Goal: Use online tool/utility: Utilize a website feature to perform a specific function

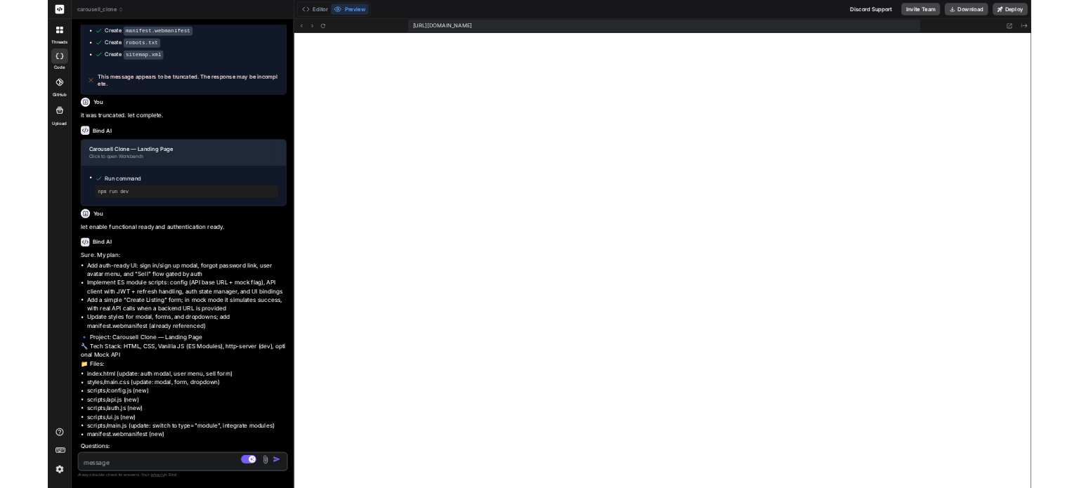
scroll to position [16534, 0]
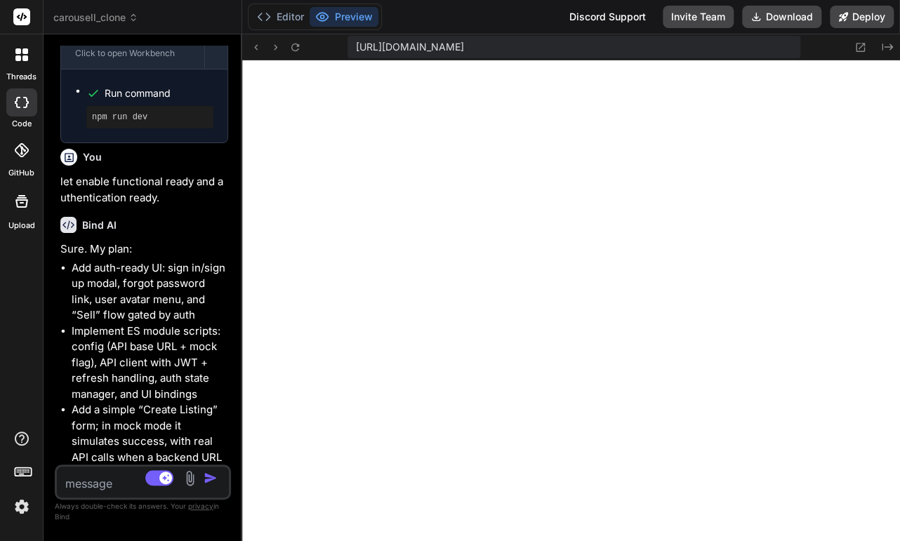
type textarea "x"
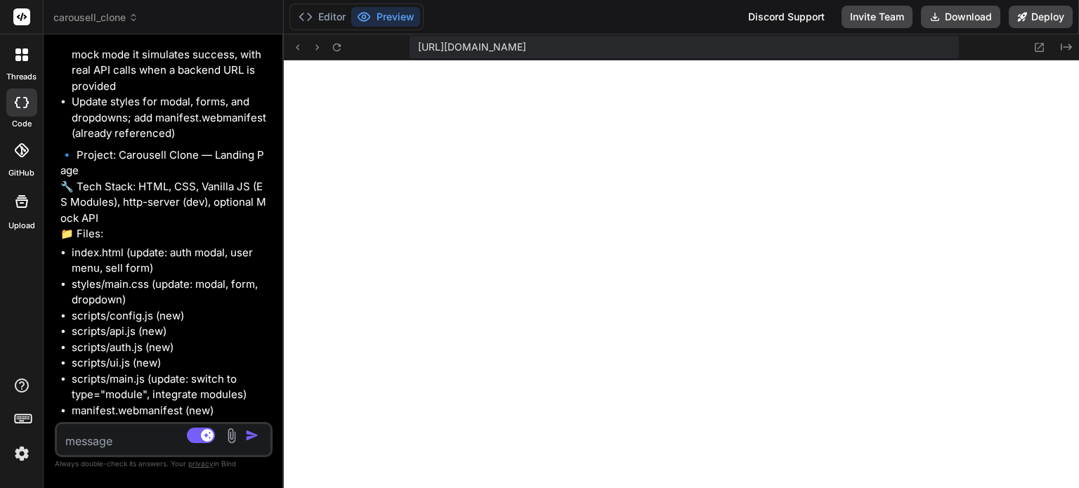
scroll to position [13604, 0]
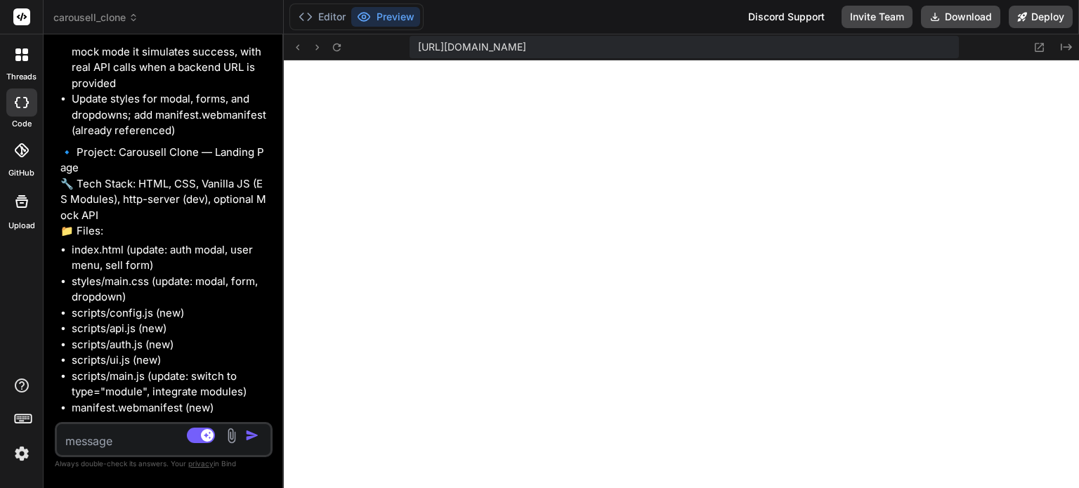
click at [154, 437] on textarea at bounding box center [146, 436] width 178 height 25
type textarea "g"
type textarea "x"
type textarea "go"
type textarea "x"
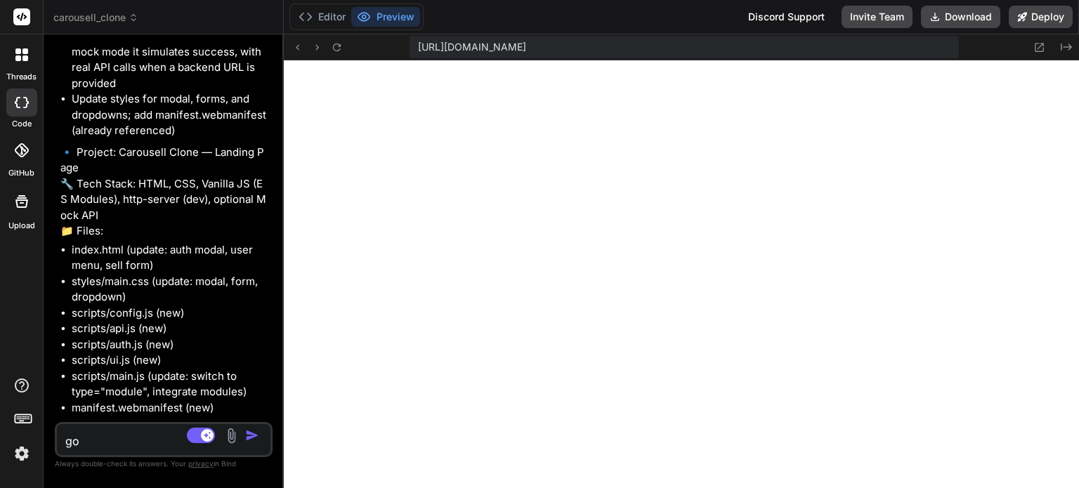
type textarea "go"
type textarea "x"
type textarea "go a"
type textarea "x"
type textarea "go ah"
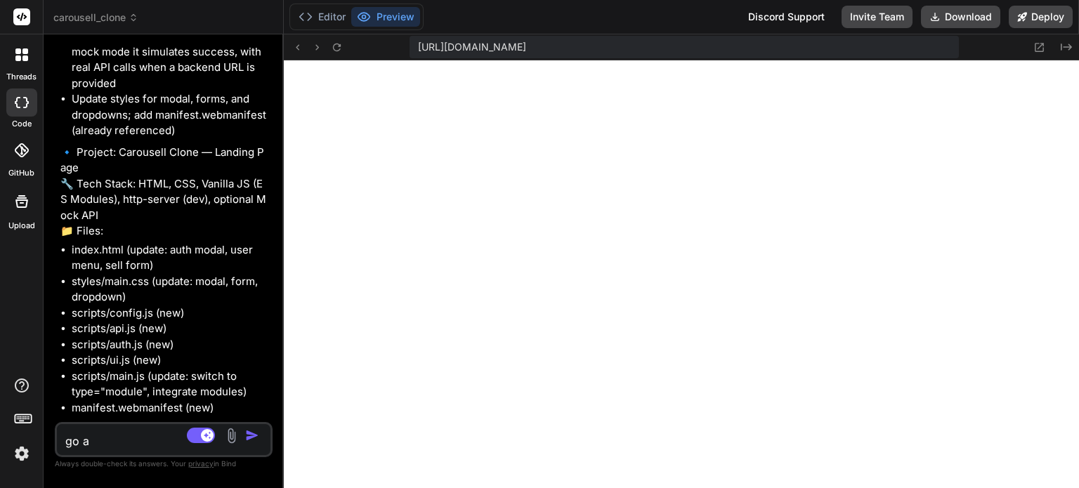
type textarea "x"
type textarea "go ahe"
type textarea "x"
type textarea "go ahea"
type textarea "x"
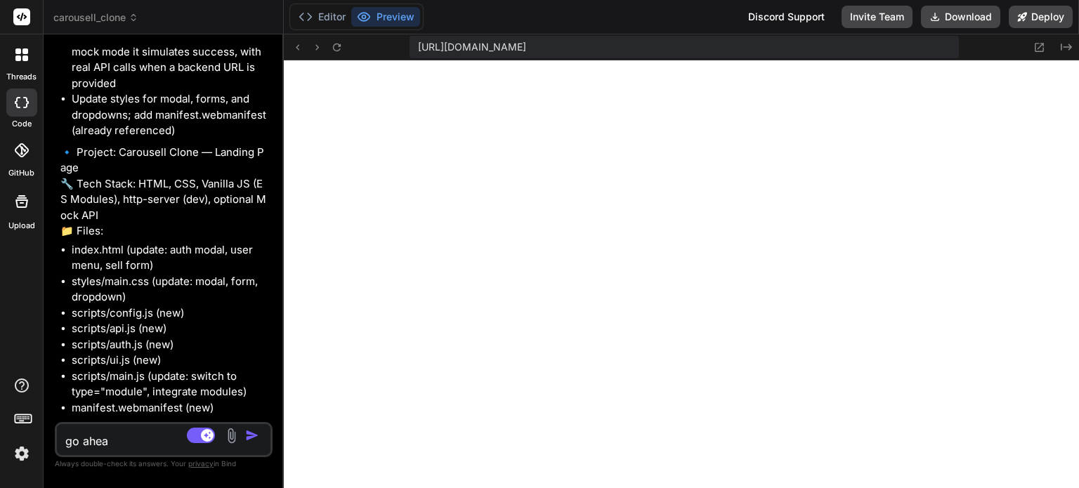
type textarea "go ahead"
type textarea "x"
type textarea "go ahead."
type textarea "x"
type textarea "go ahead."
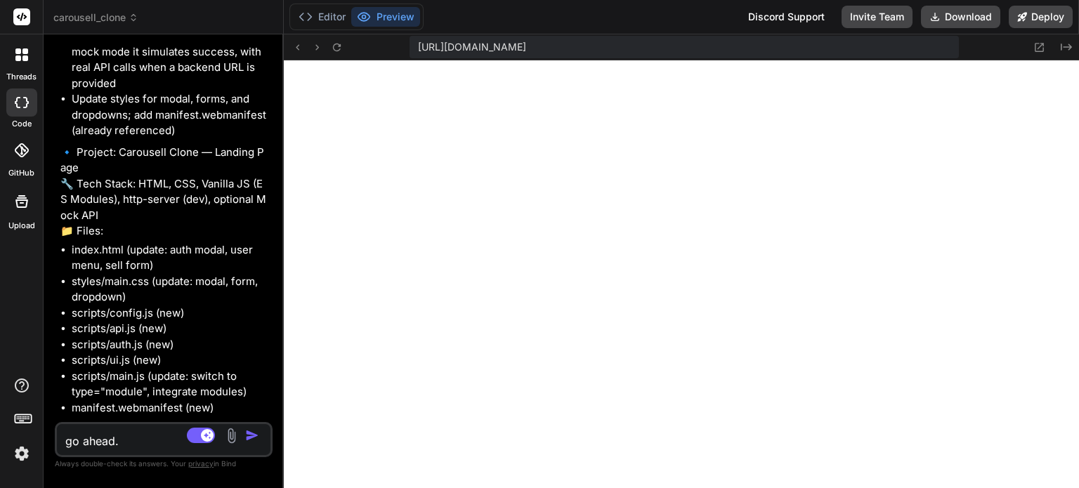
click at [253, 428] on img "button" at bounding box center [252, 435] width 14 height 14
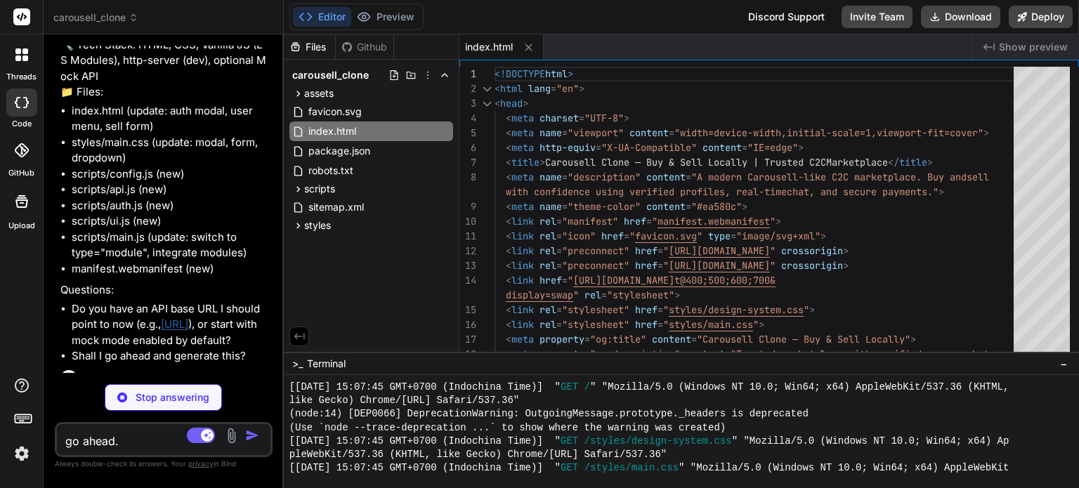
scroll to position [13848, 0]
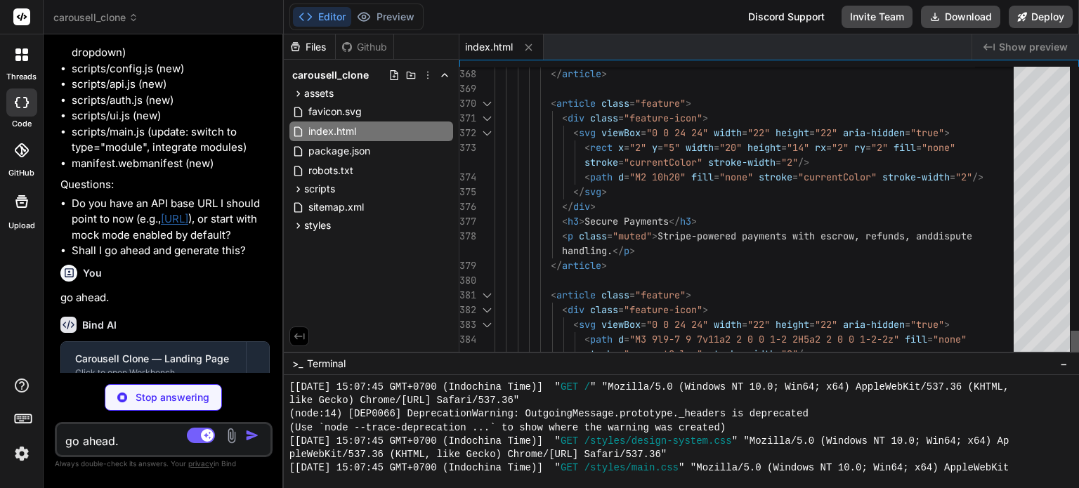
click at [1070, 345] on div at bounding box center [1074, 342] width 8 height 23
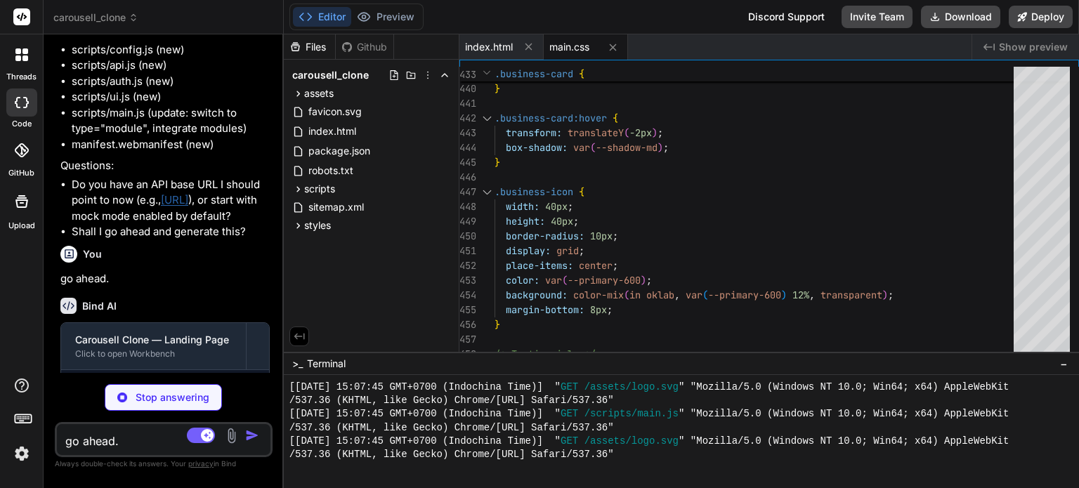
scroll to position [13870, 0]
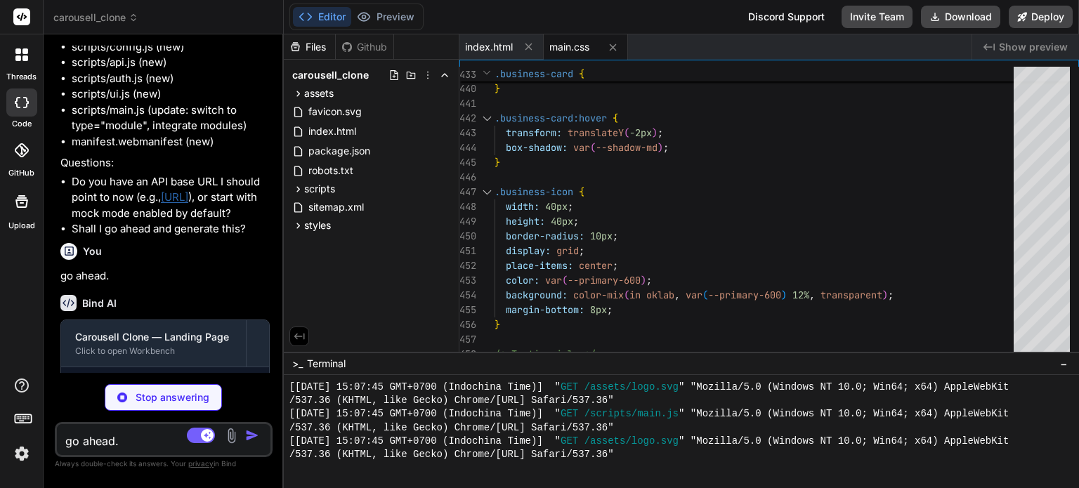
type textarea "x"
type textarea "// Init config + auth + UI initConfig(); Auth.initAuth(); initUI(Auth); });"
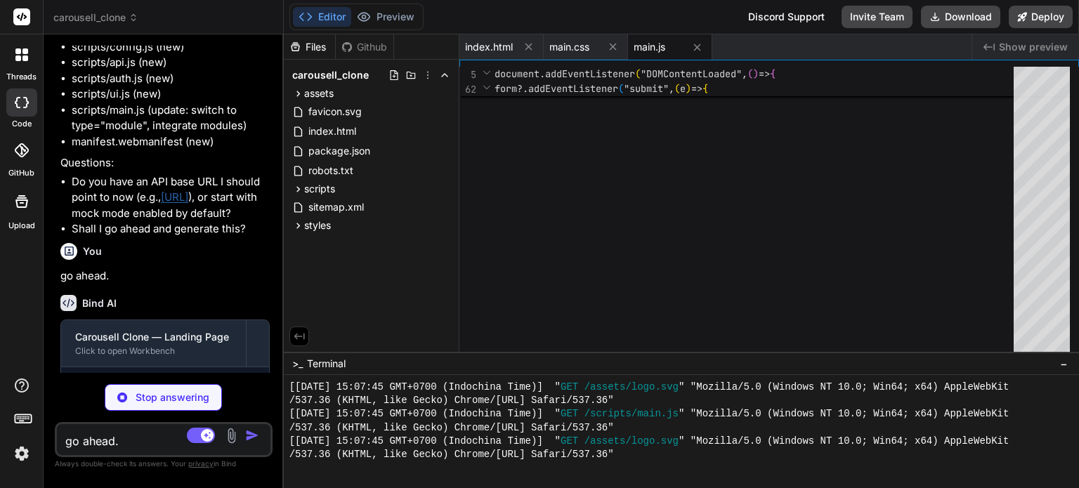
type textarea "x"
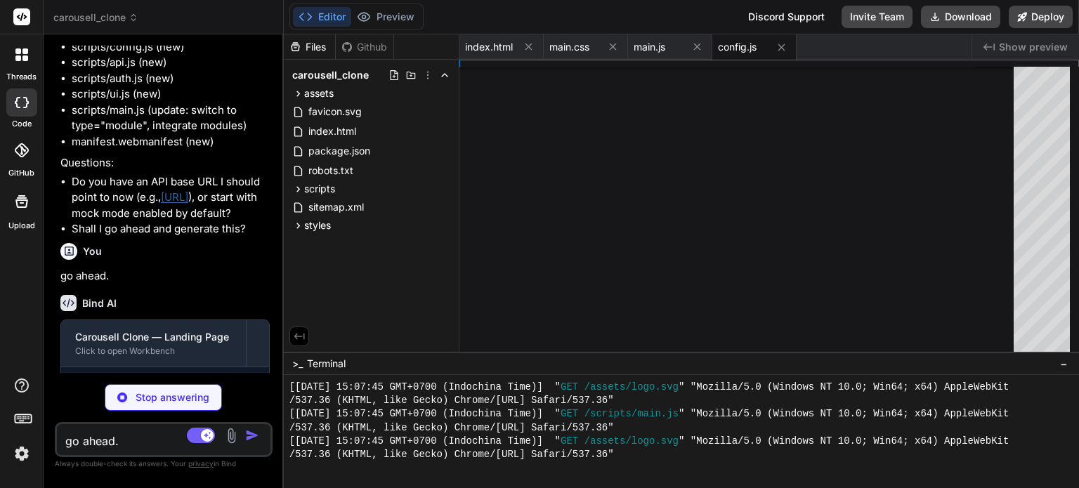
type textarea "x"
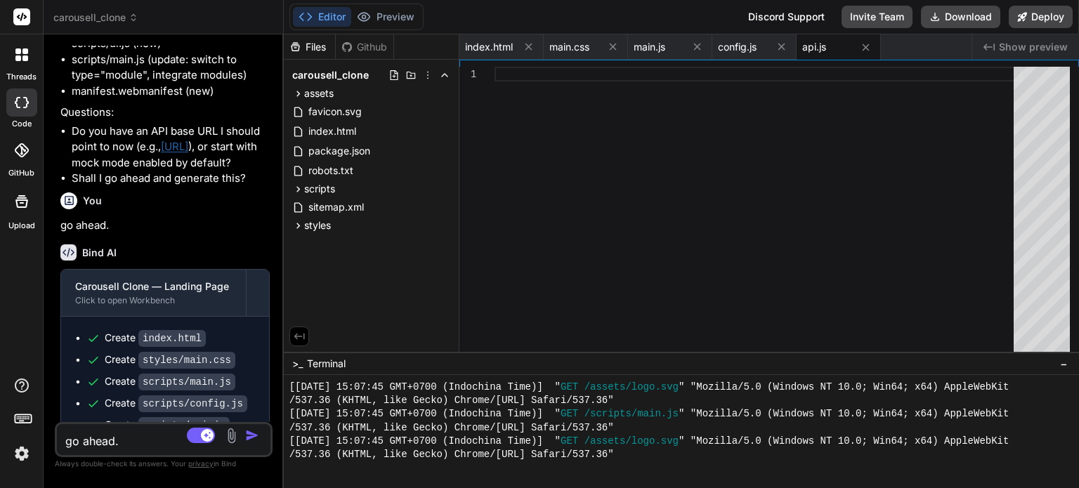
scroll to position [13929, 0]
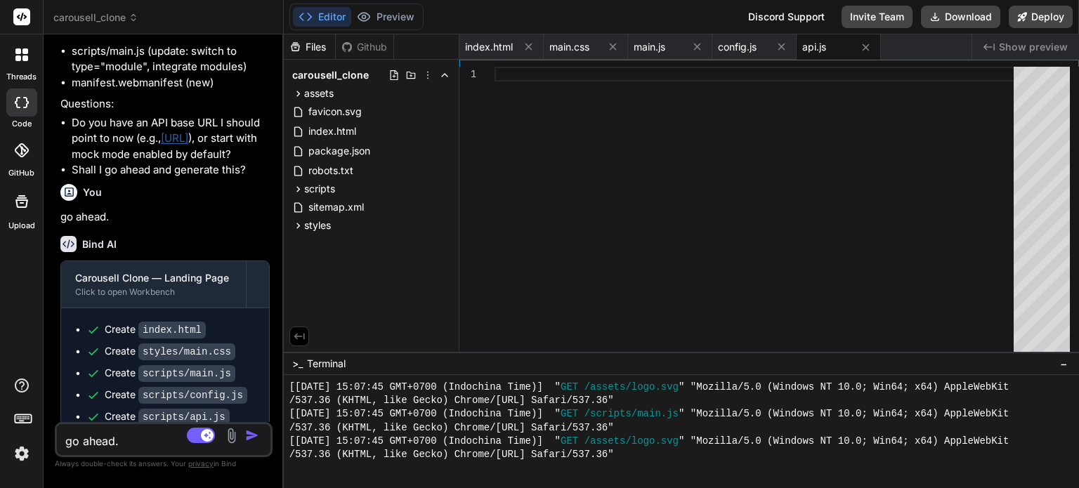
click at [119, 433] on textarea "go ahead." at bounding box center [146, 436] width 178 height 25
type textarea "l"
type textarea "x"
type textarea "le"
type textarea "x"
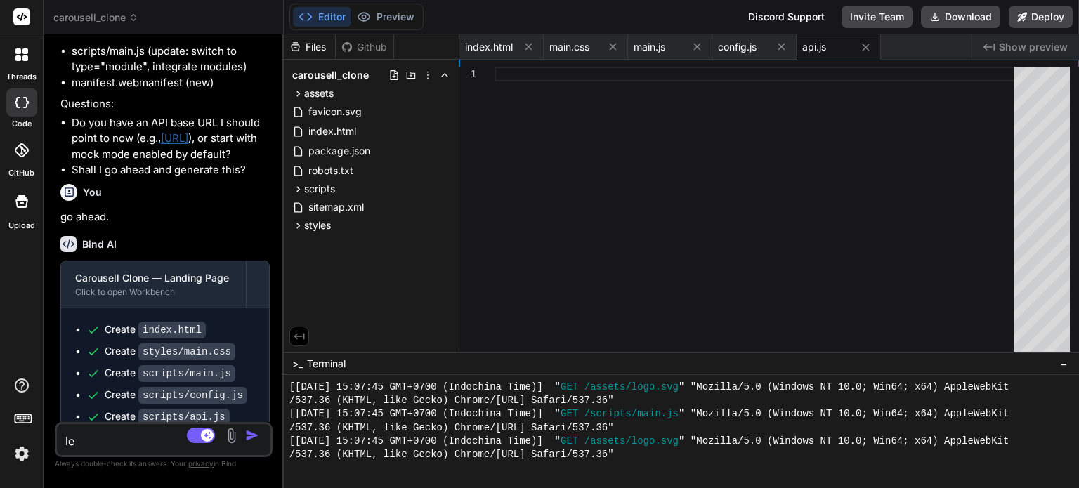
type textarea "let"
type textarea "x"
type textarea "let"
type textarea "x"
type textarea "let f"
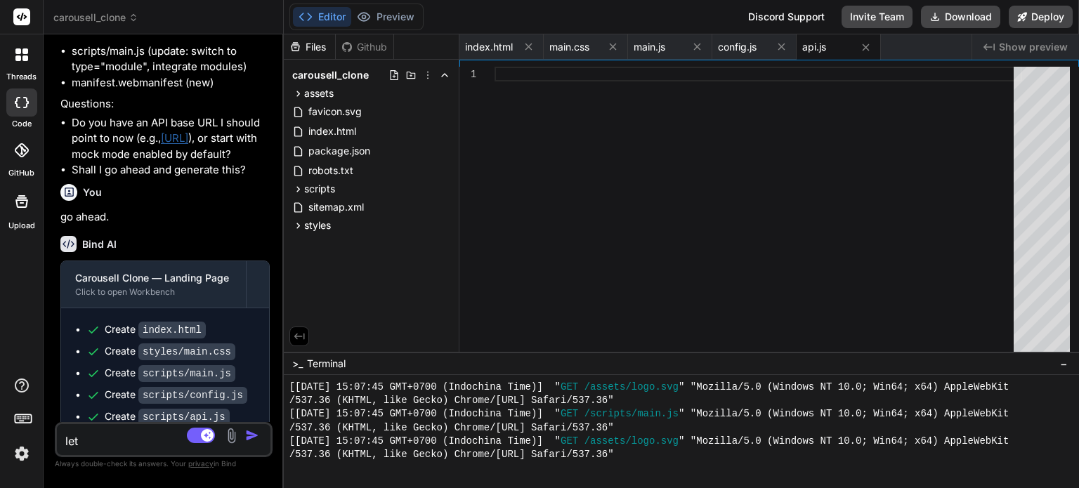
type textarea "x"
type textarea "let fi"
type textarea "x"
type textarea "let fix"
type textarea "x"
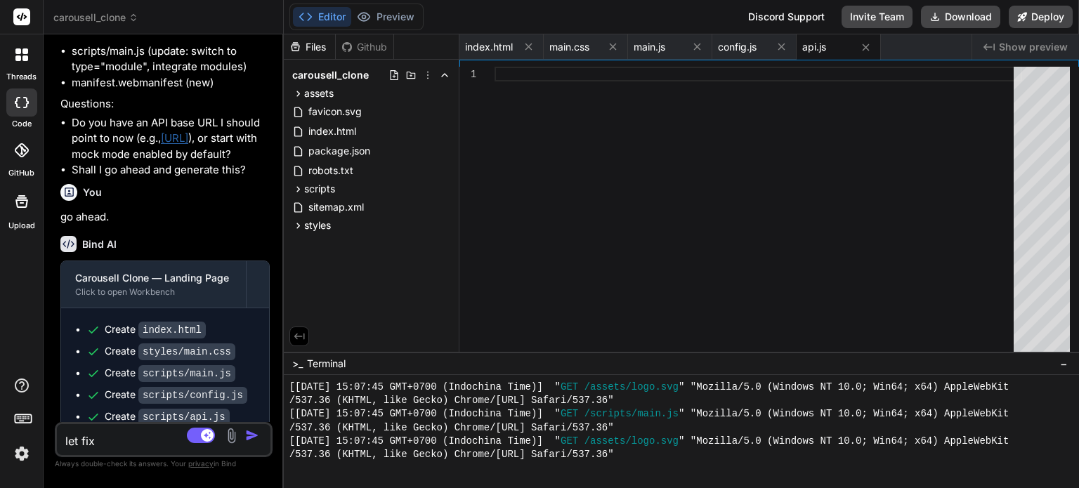
type textarea "let fix"
type textarea "x"
type textarea "let fix t"
type textarea "x"
type textarea "let fix"
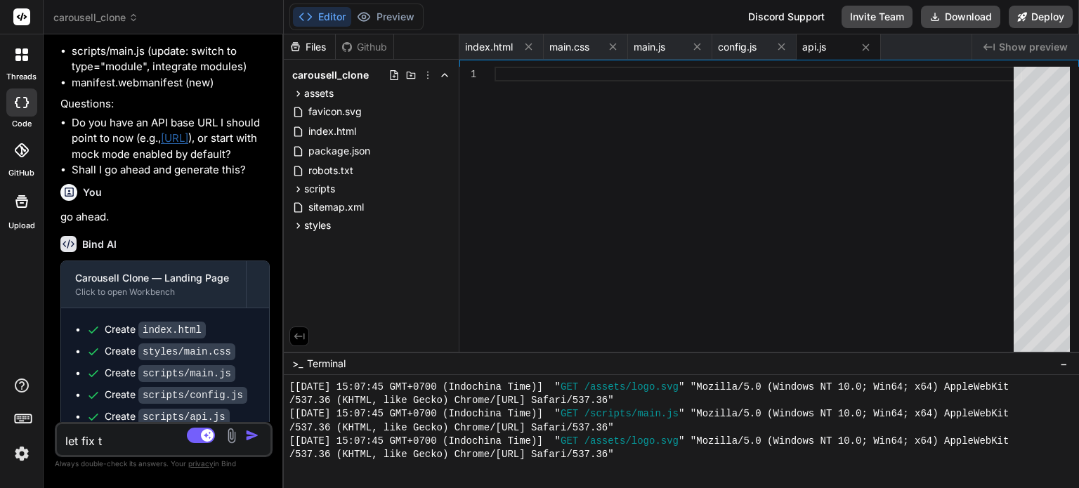
type textarea "x"
drag, startPoint x: 219, startPoint y: 376, endPoint x: 97, endPoint y: 393, distance: 123.4
click at [97, 449] on span "This message appears to be truncated. The response may be incomplete." at bounding box center [171, 470] width 173 height 42
copy span "truncated"
click at [147, 437] on textarea "let fix" at bounding box center [146, 436] width 178 height 25
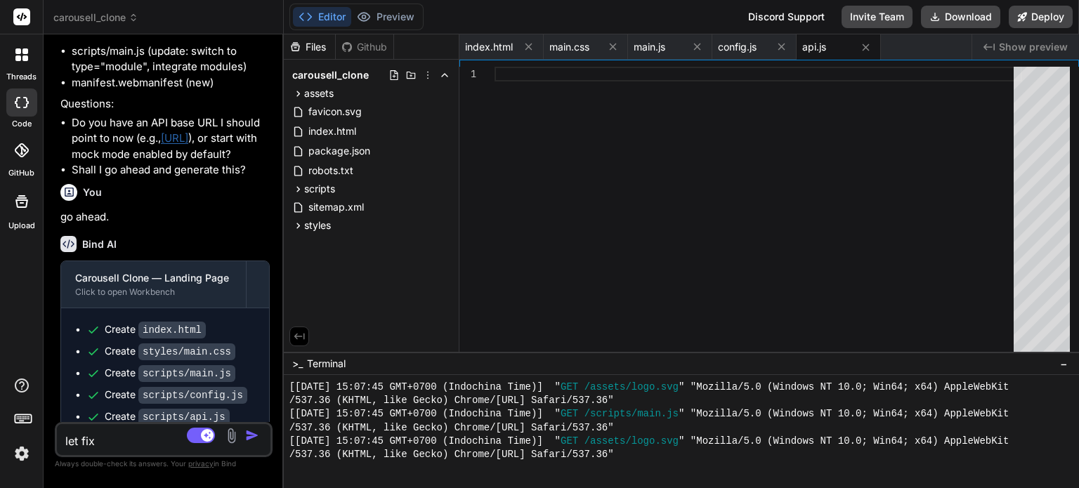
paste textarea "truncated"
type textarea "let fix truncated"
type textarea "x"
type textarea "let fix truncated"
type textarea "x"
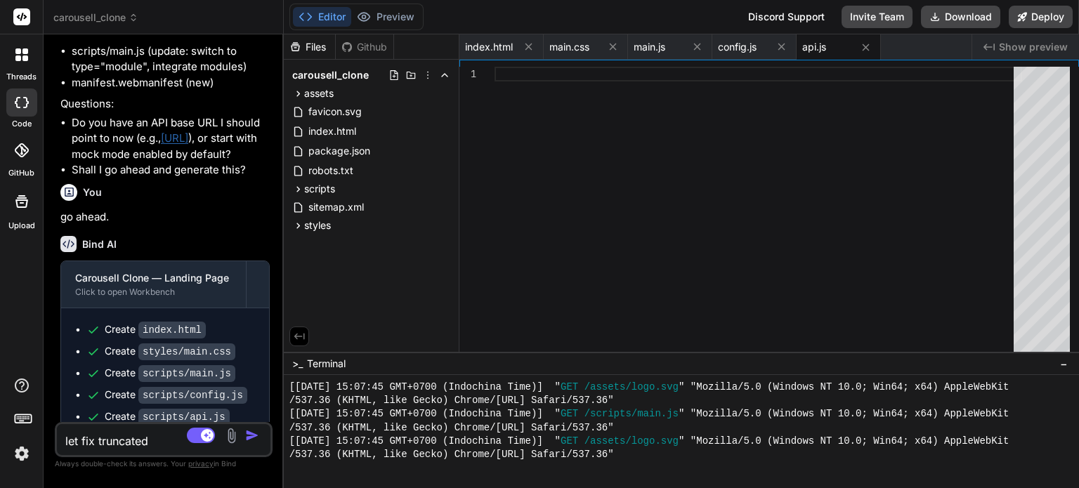
type textarea "let fix truncated i"
type textarea "x"
type textarea "let fix truncated is"
type textarea "x"
type textarea "let fix truncated iss"
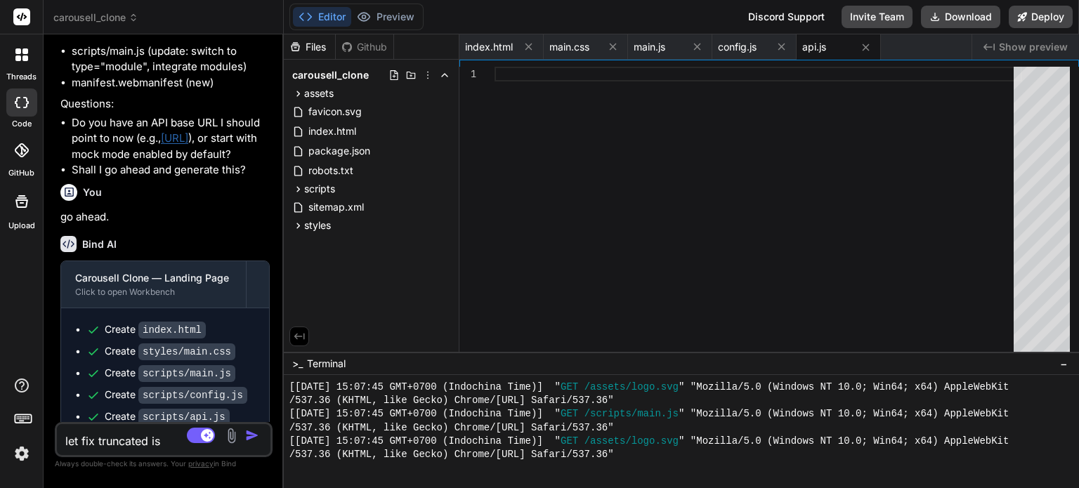
type textarea "x"
type textarea "let fix truncated issu"
type textarea "x"
type textarea "let fix truncated issue"
type textarea "x"
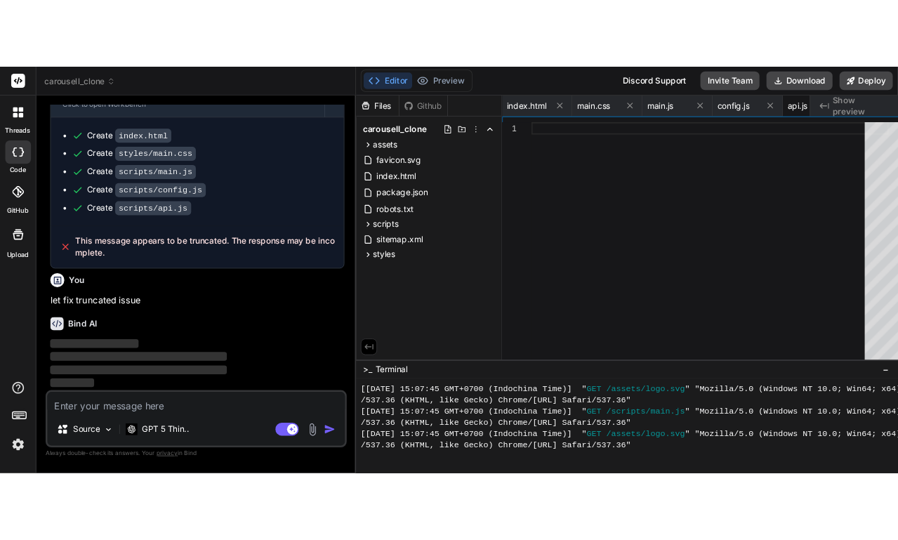
scroll to position [8310, 0]
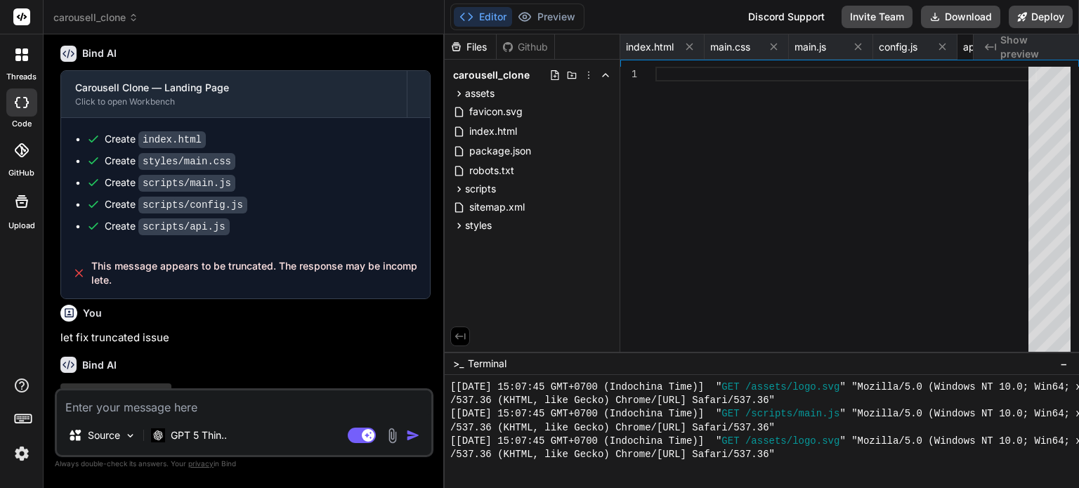
drag, startPoint x: 282, startPoint y: 137, endPoint x: 418, endPoint y: 133, distance: 135.6
click at [418, 133] on div "Bind AI Web Search Created with Pixso. Code Generator You Bind AI Carousell Clo…" at bounding box center [244, 261] width 401 height 454
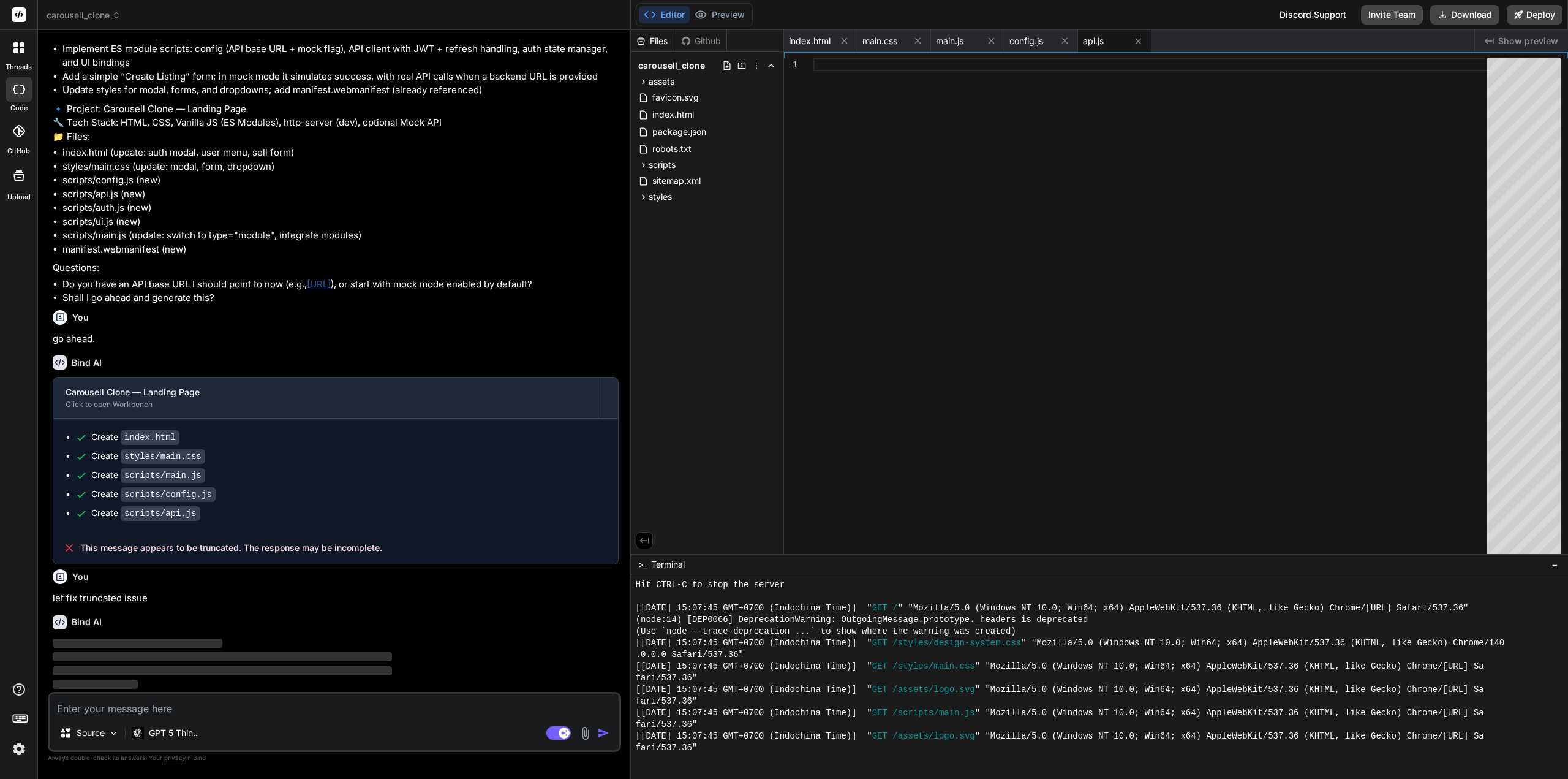
scroll to position [558, 0]
click at [940, 425] on div at bounding box center [1154, 309] width 681 height 502
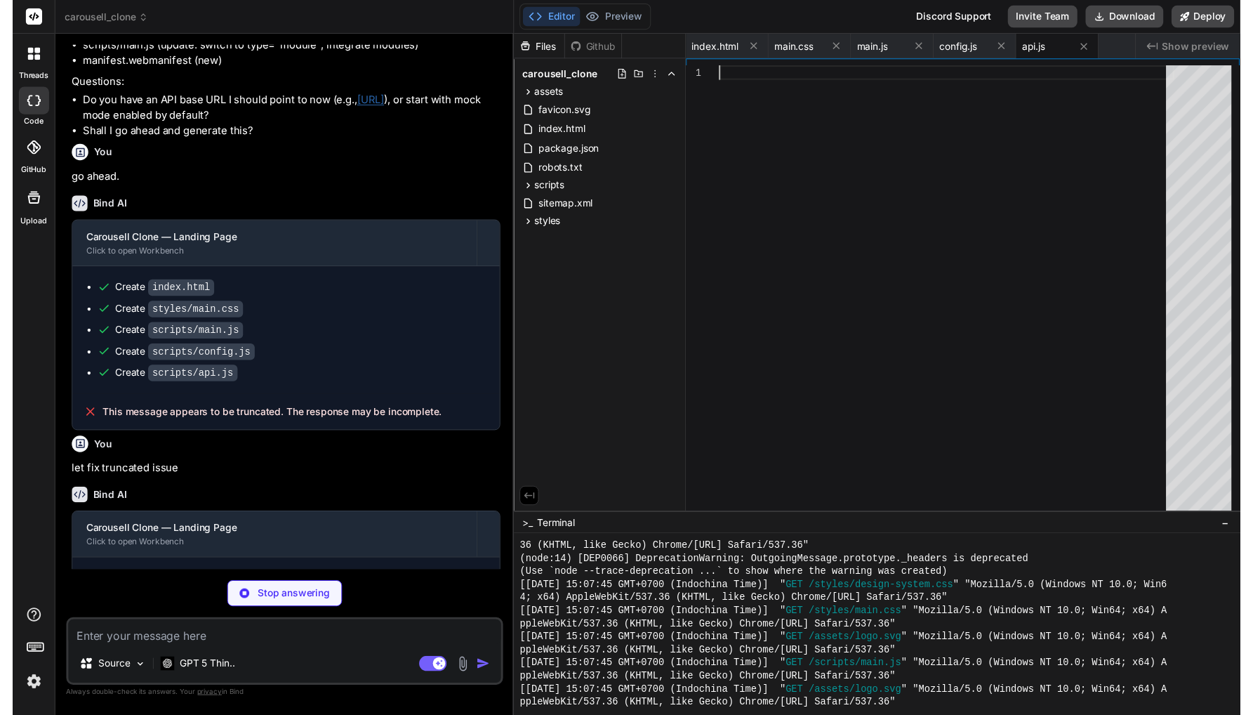
scroll to position [694, 0]
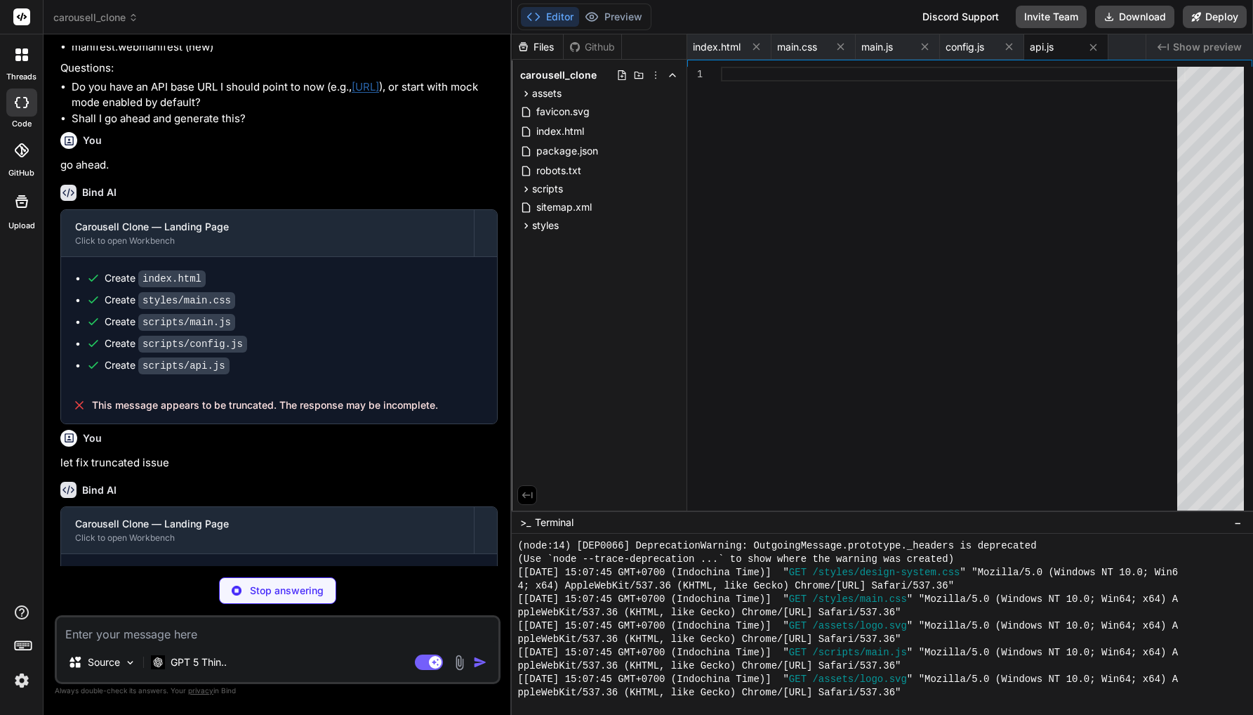
type textarea "x"
type textarea "}"
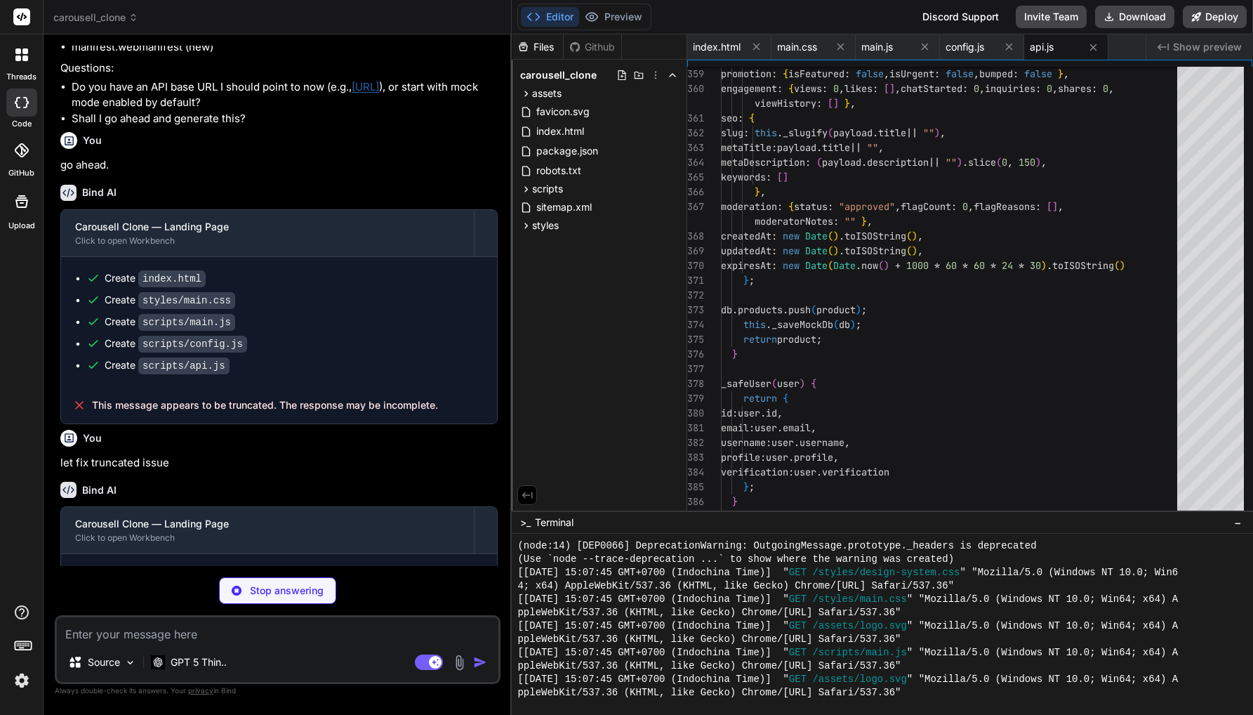
scroll to position [7073, 0]
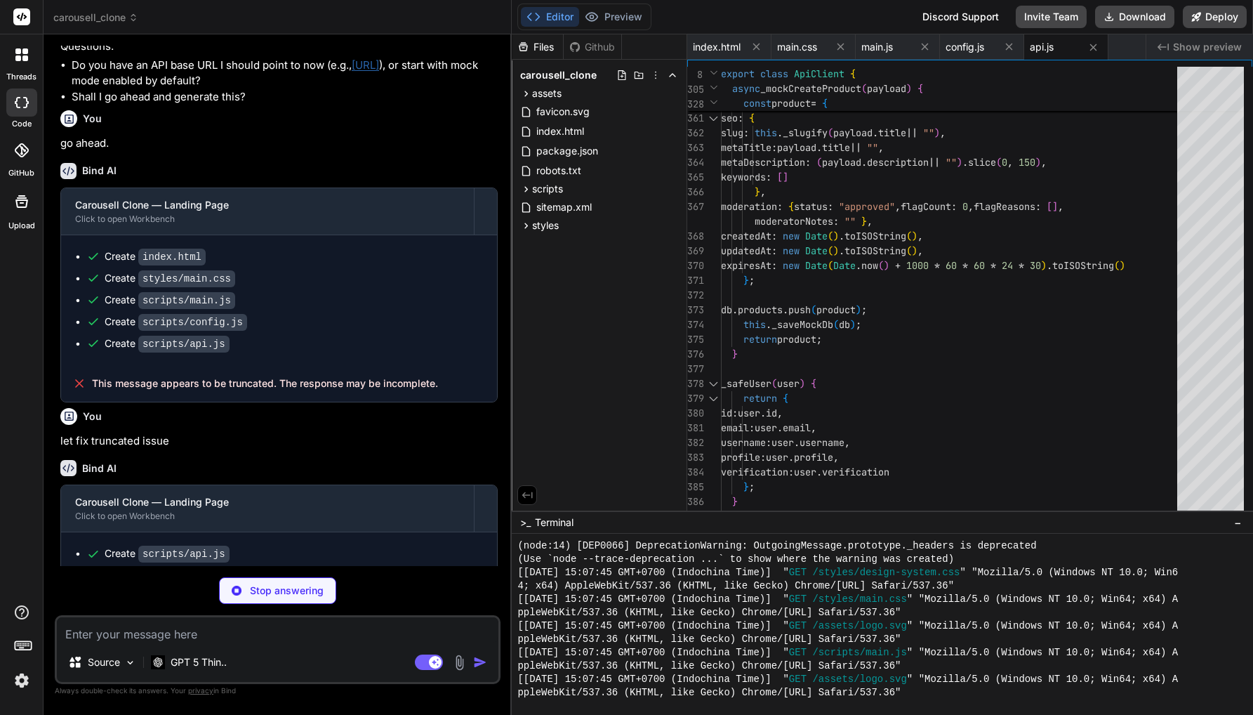
type textarea "x"
type textarea "clearTimeout(refreshTimer); refreshTimer = null; } dispatchAuthChange(); } expo…"
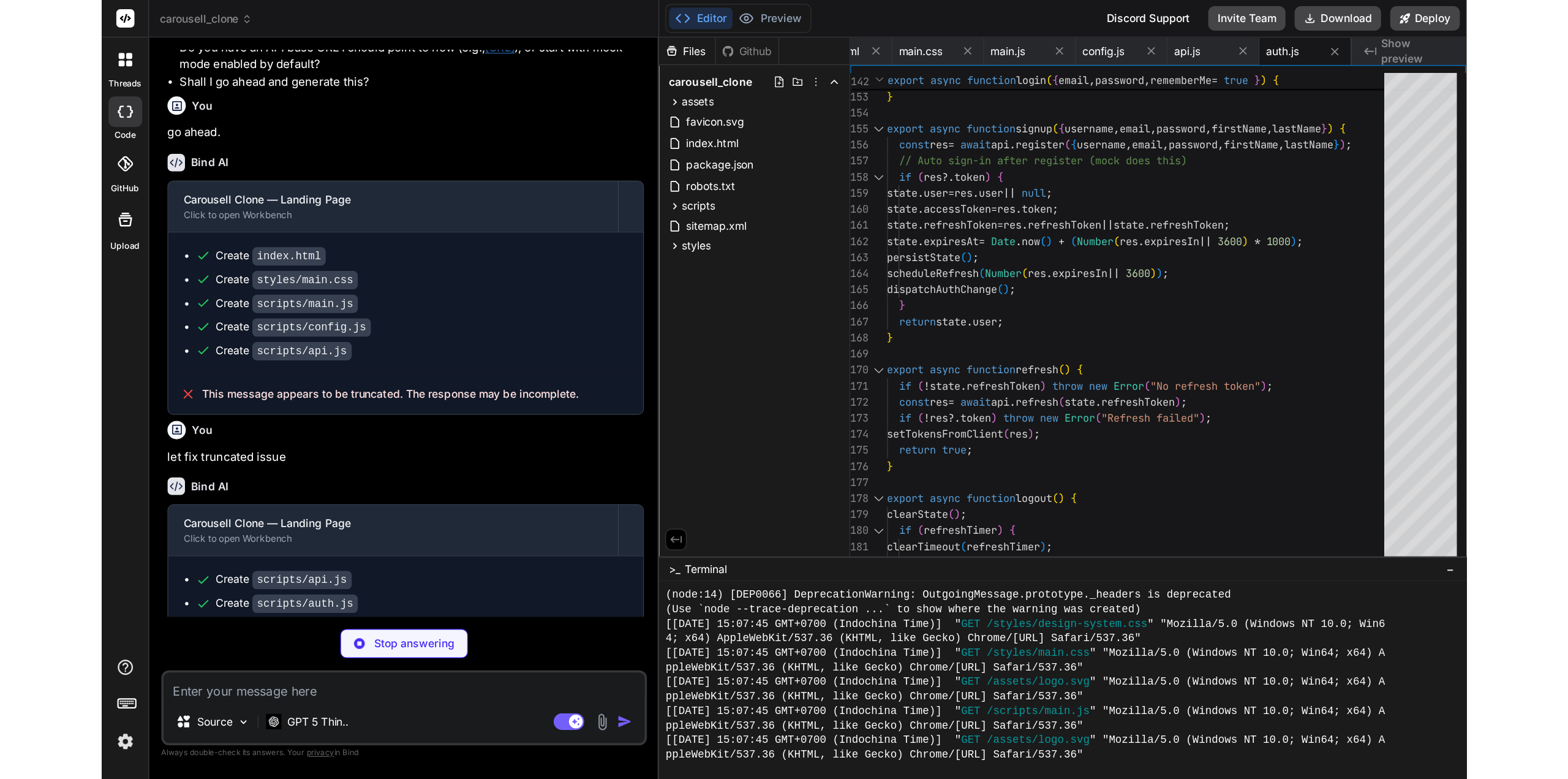
scroll to position [558, 0]
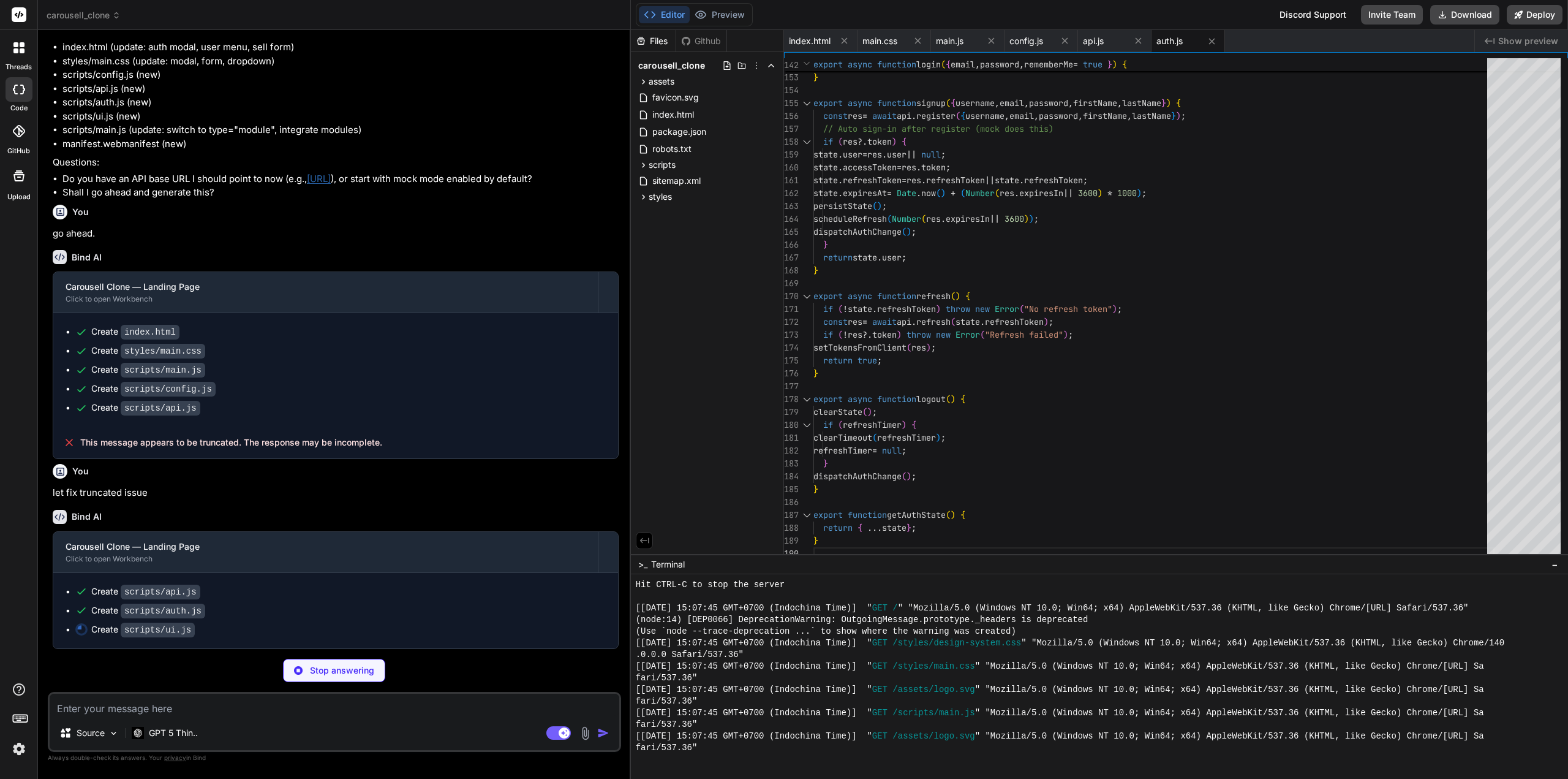
type textarea "x"
type textarea "} // ===== Wire auth state to UI ===== window.addEventListener("auth:changed", …"
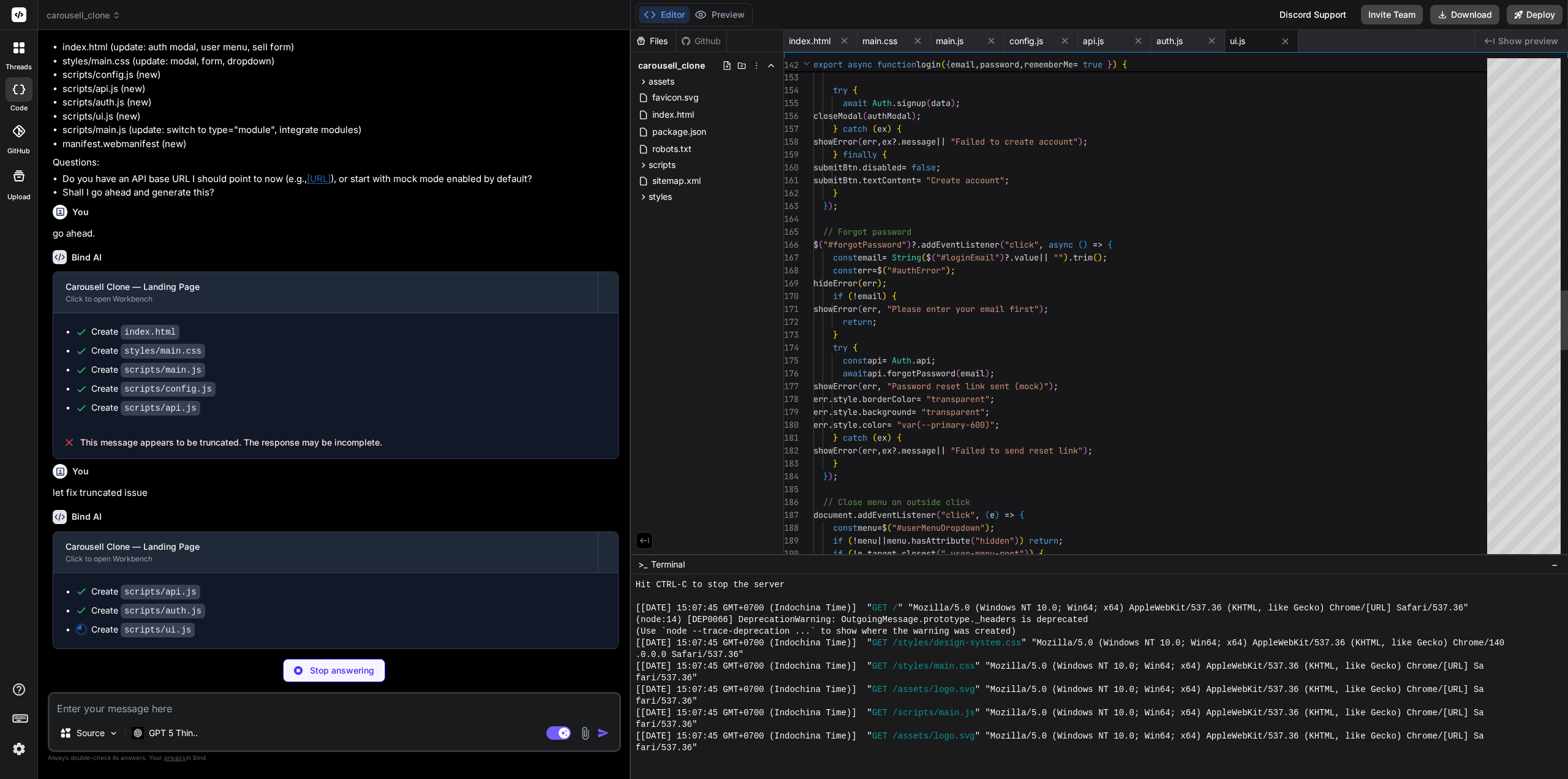
scroll to position [4316, 0]
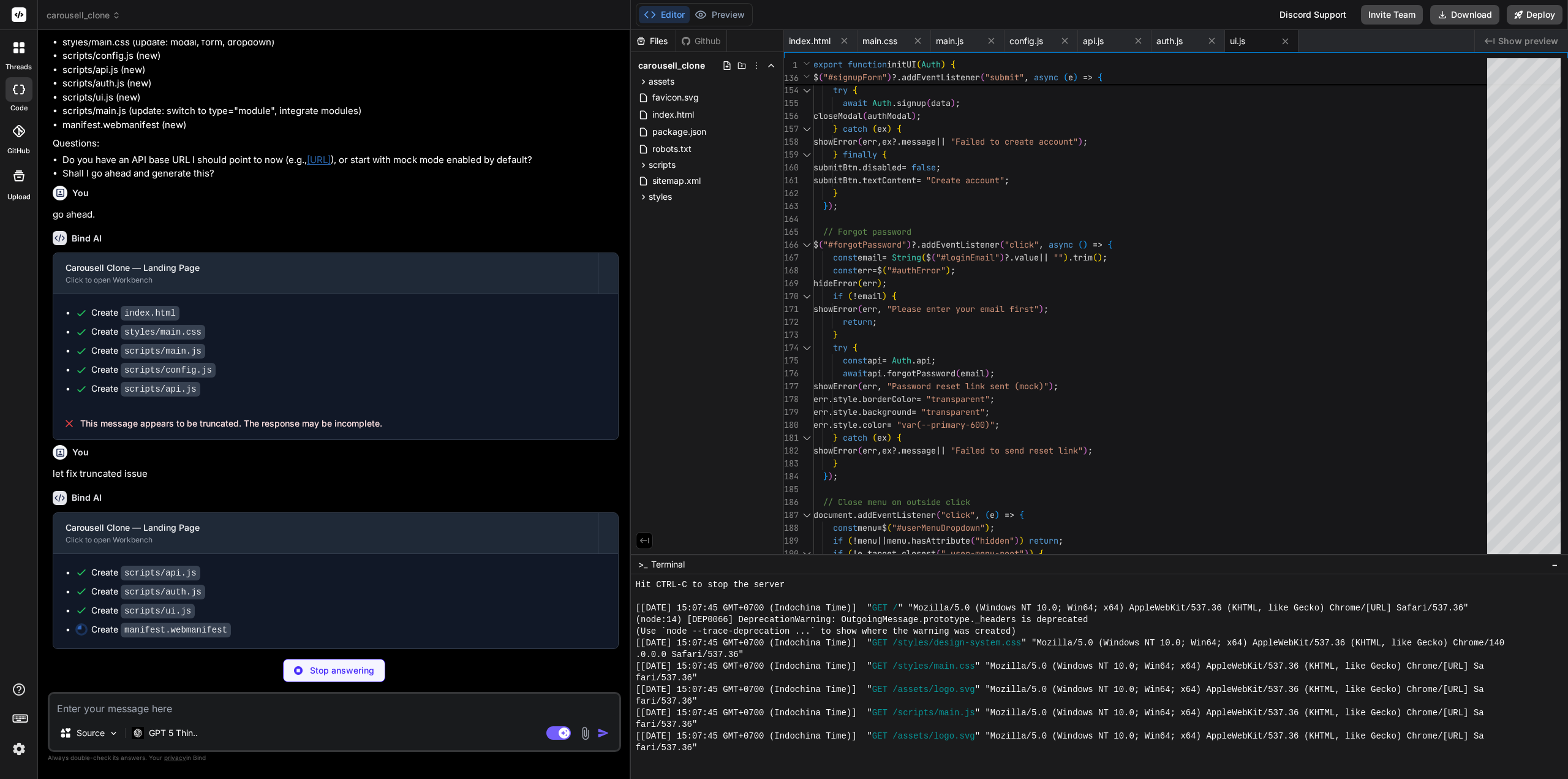
type textarea "x"
type textarea ""sizes": "any", "type": "image/svg+xml", "purpose": "any" } ] }"
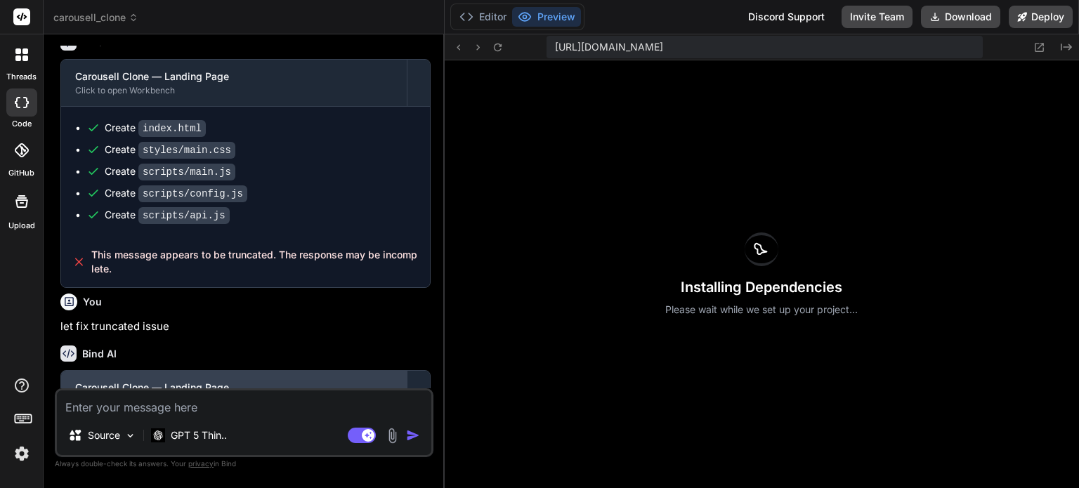
scroll to position [8527, 0]
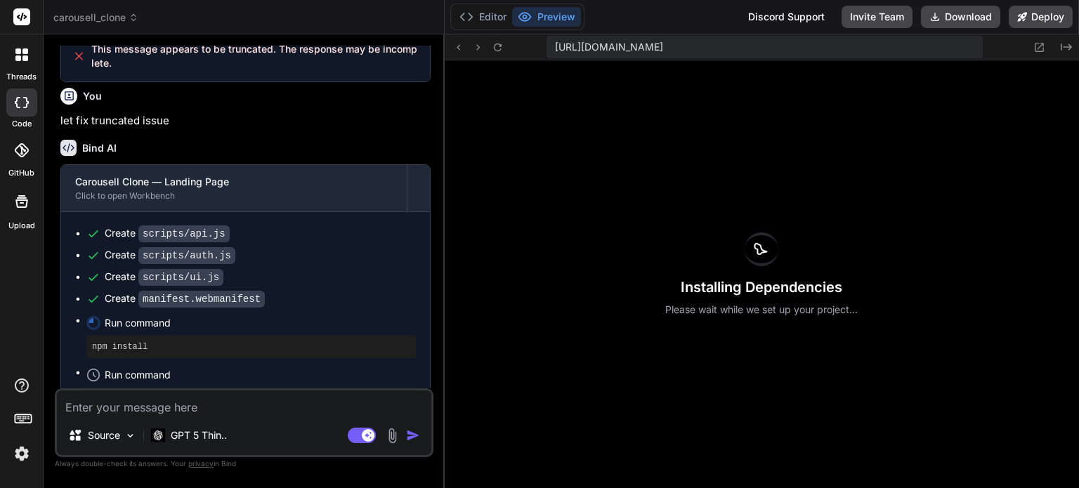
type textarea "x"
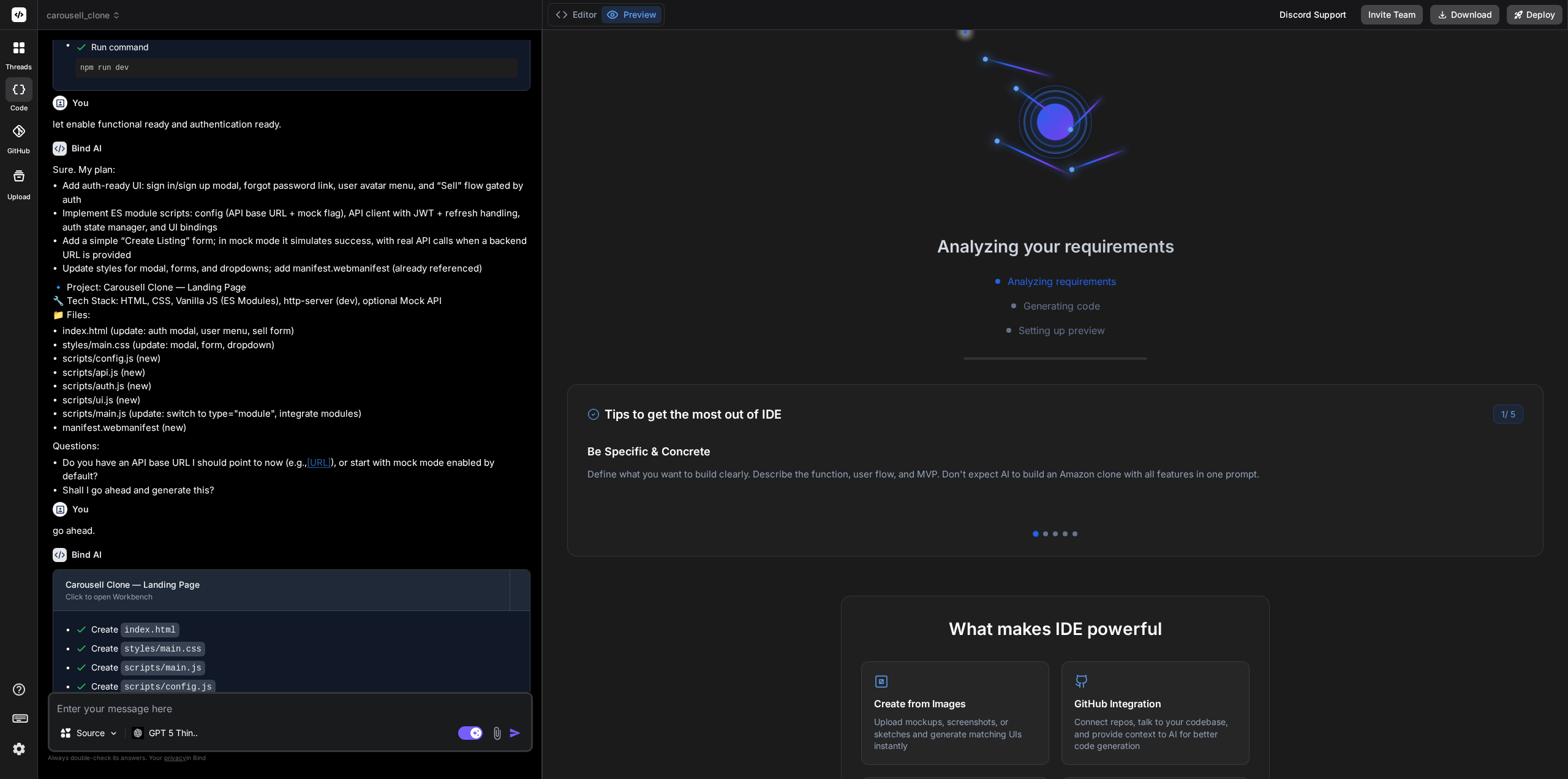
scroll to position [4640, 0]
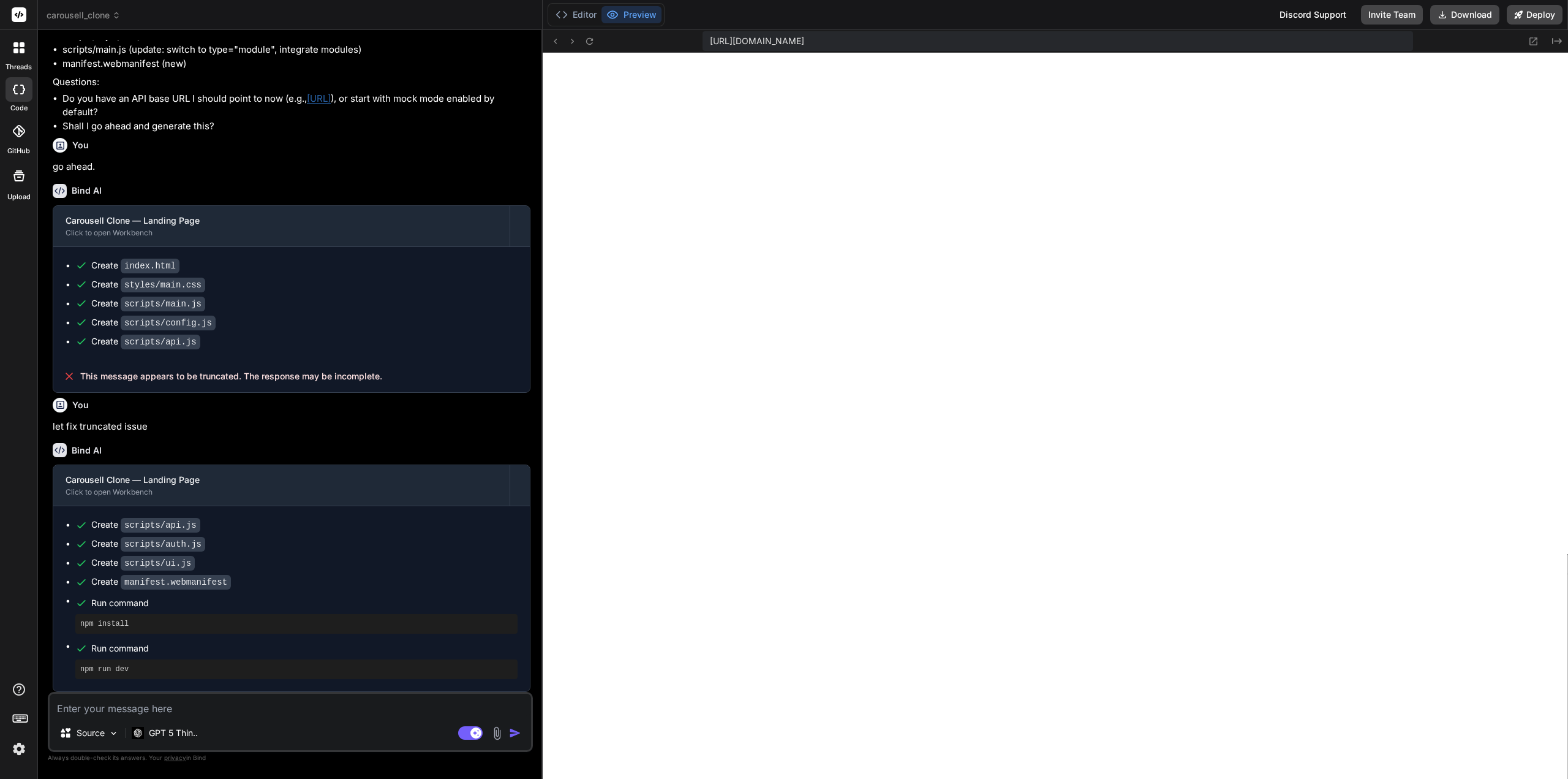
type textarea "x"
